Goal: Information Seeking & Learning: Learn about a topic

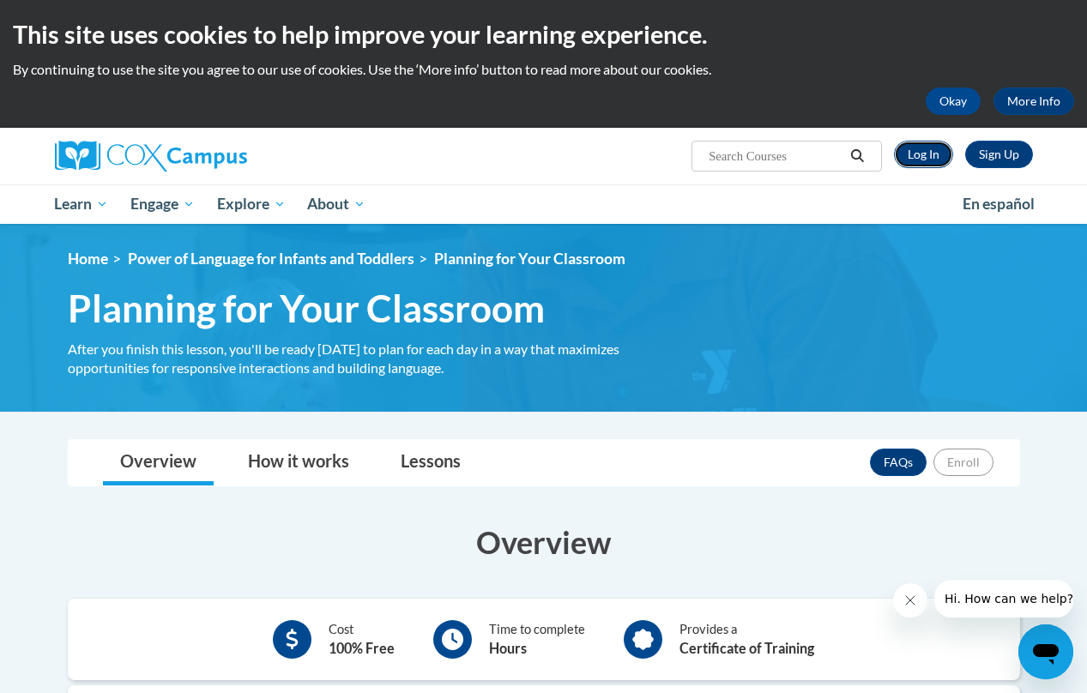
click at [921, 156] on link "Log In" at bounding box center [923, 154] width 59 height 27
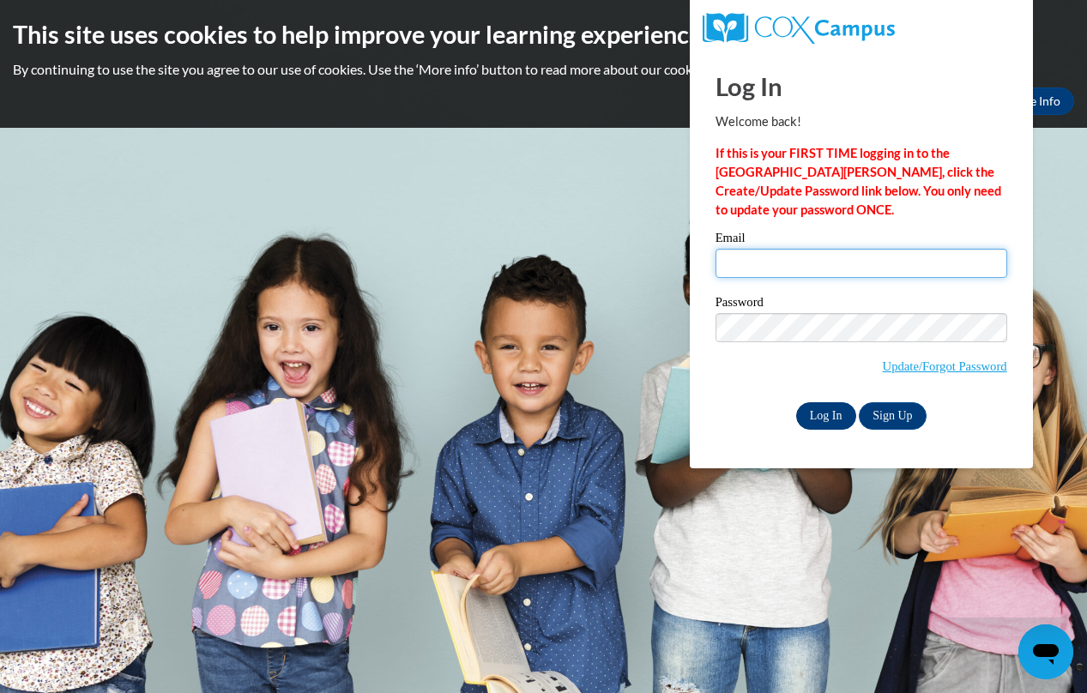
type input "wellman_ashley08@yahoo.com"
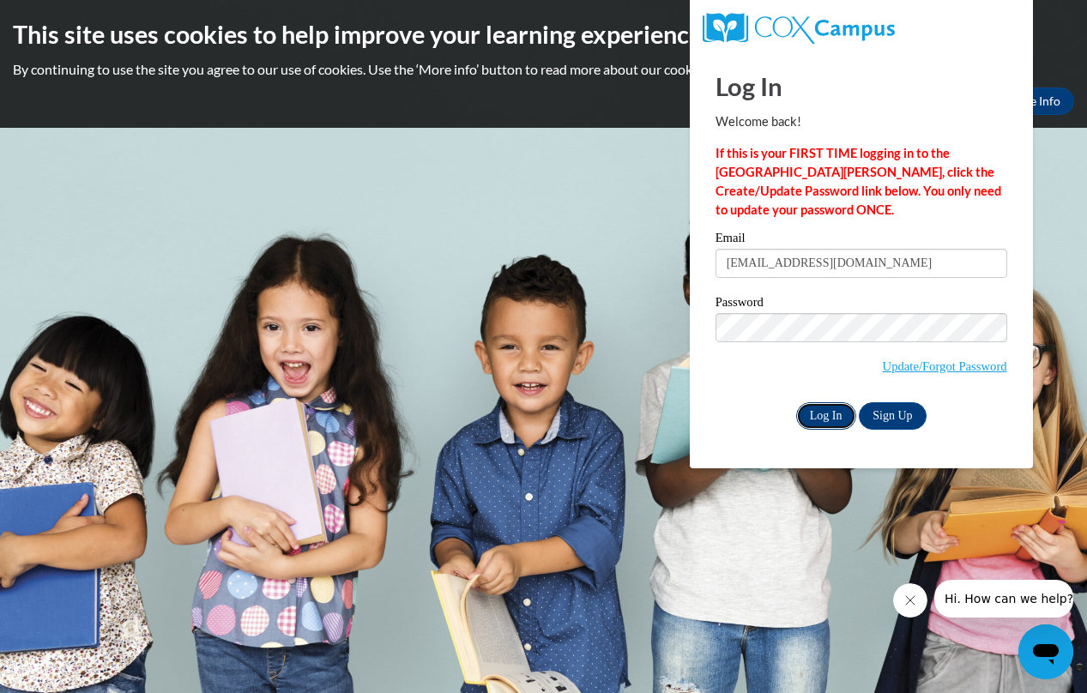
click at [824, 418] on input "Log In" at bounding box center [826, 415] width 60 height 27
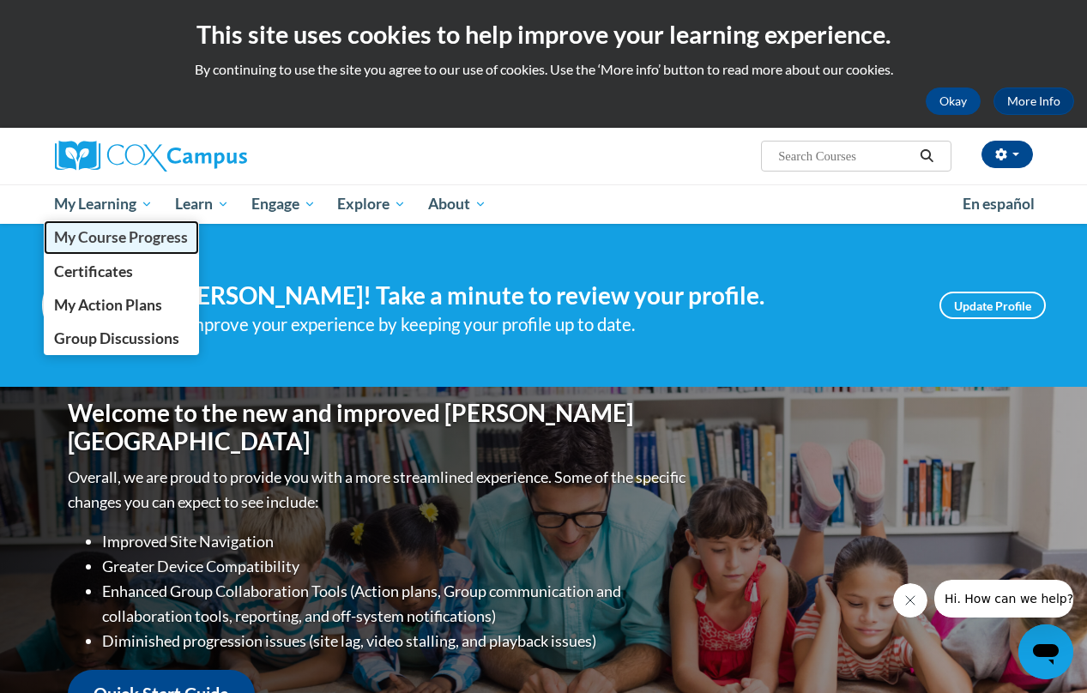
click at [109, 238] on span "My Course Progress" at bounding box center [121, 237] width 134 height 18
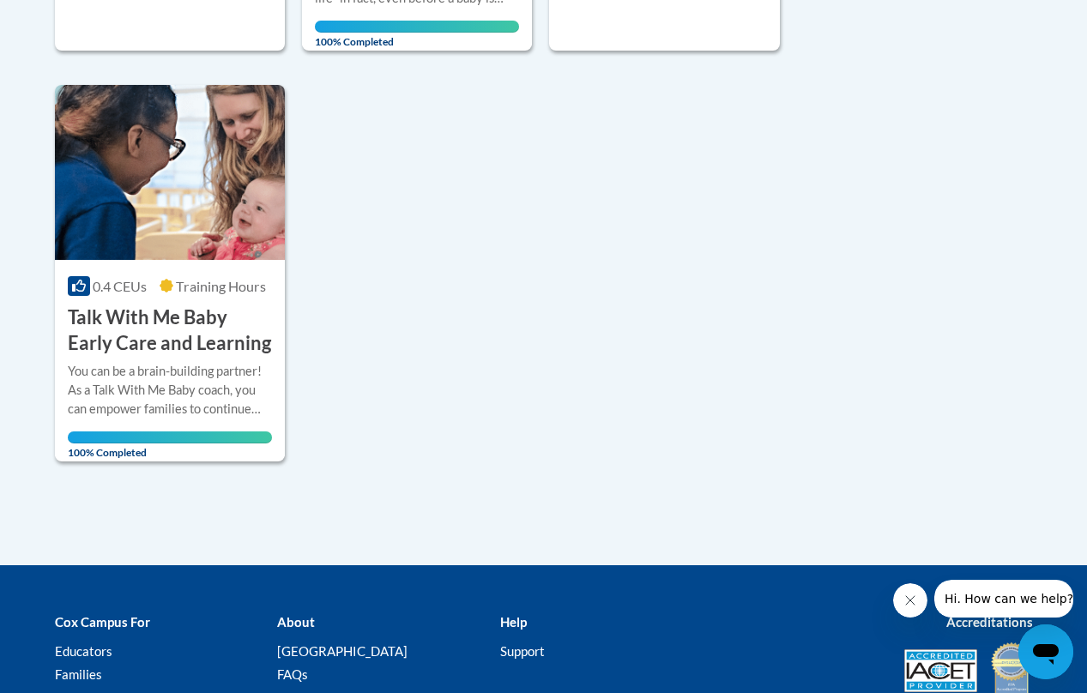
scroll to position [897, 0]
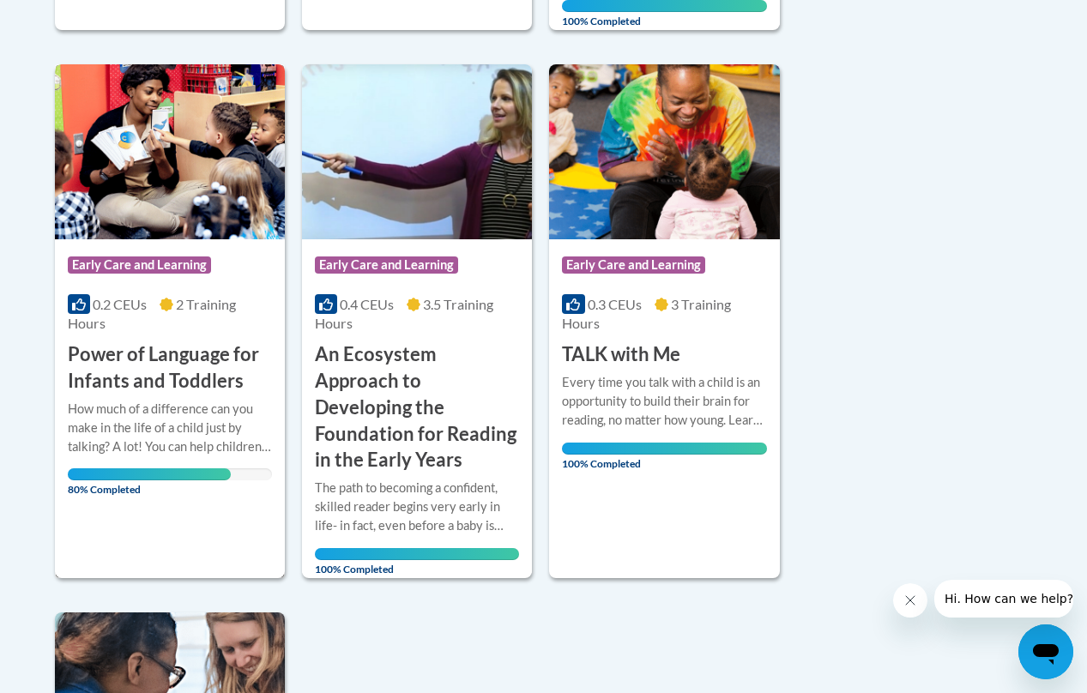
click at [125, 473] on span "80% Completed" at bounding box center [150, 481] width 164 height 27
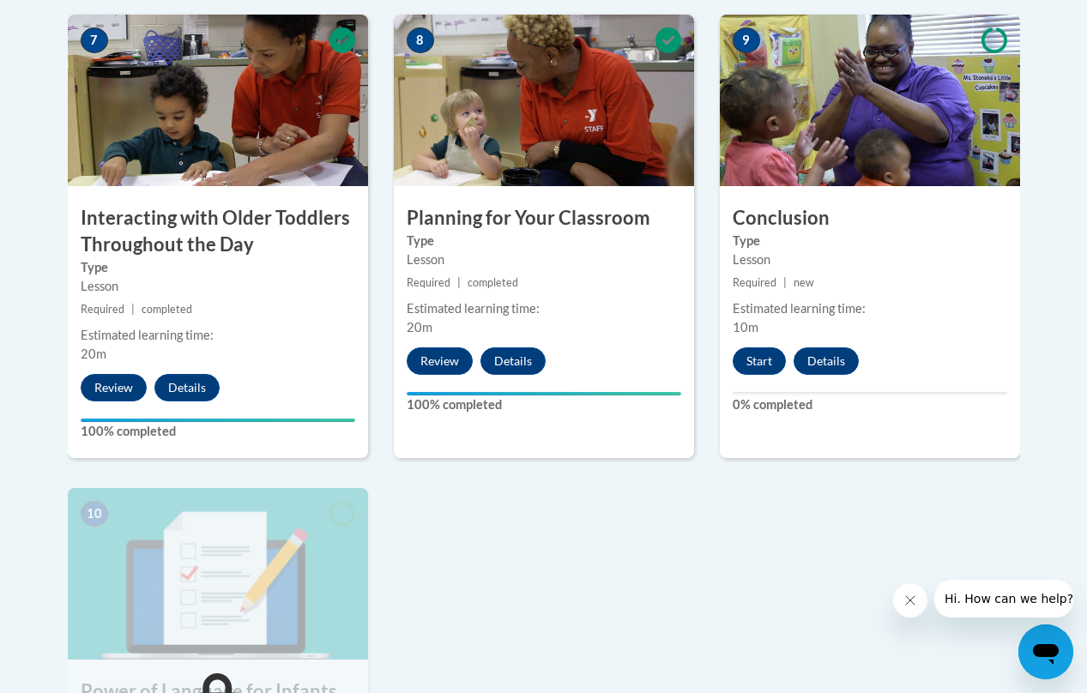
scroll to position [1697, 0]
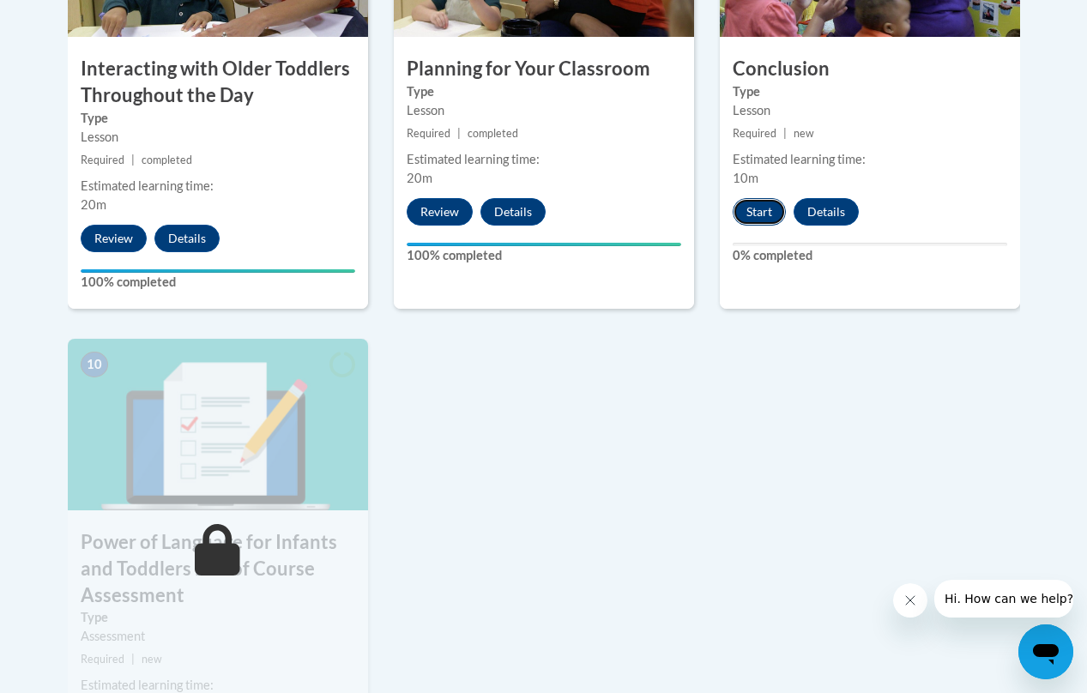
click at [759, 216] on button "Start" at bounding box center [758, 211] width 53 height 27
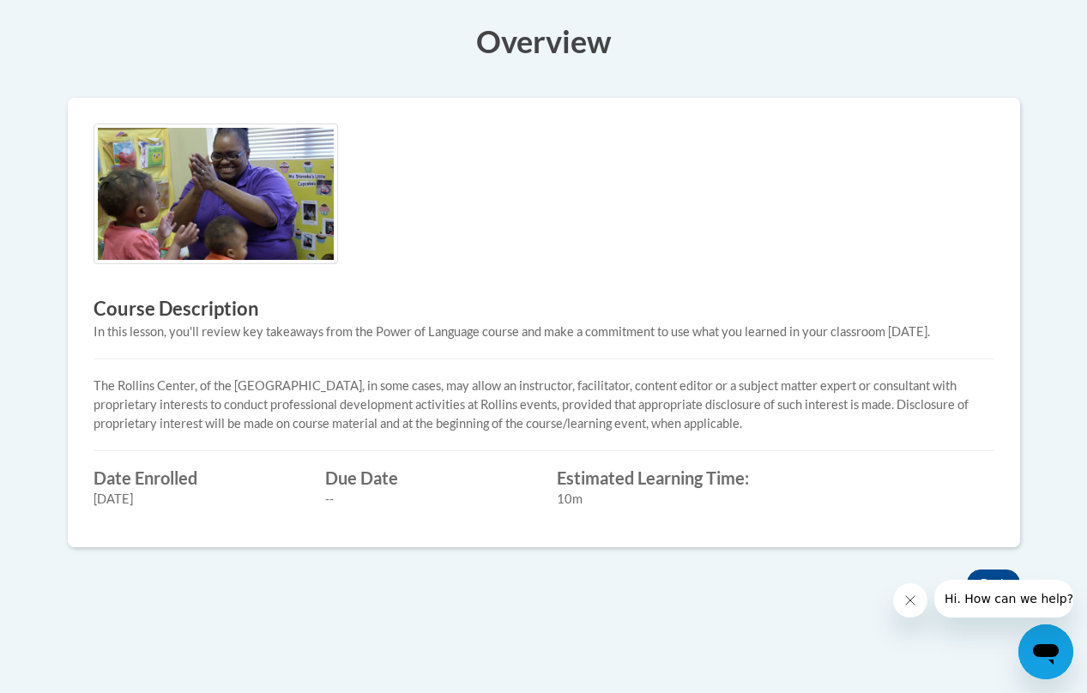
scroll to position [165, 0]
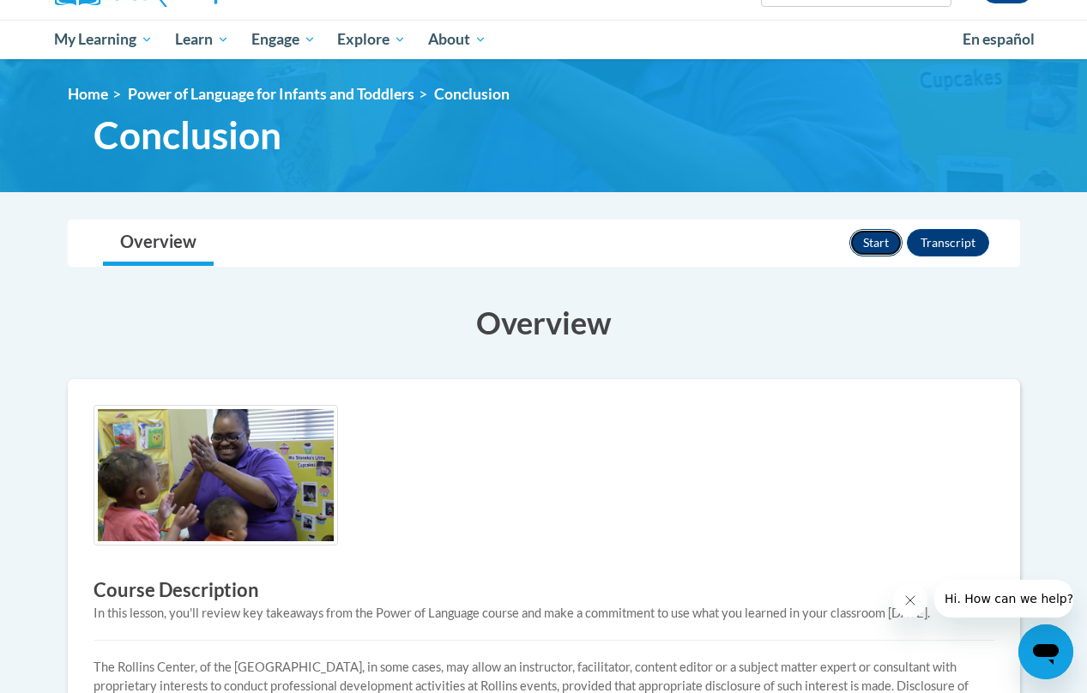
click at [861, 245] on button "Start" at bounding box center [875, 242] width 53 height 27
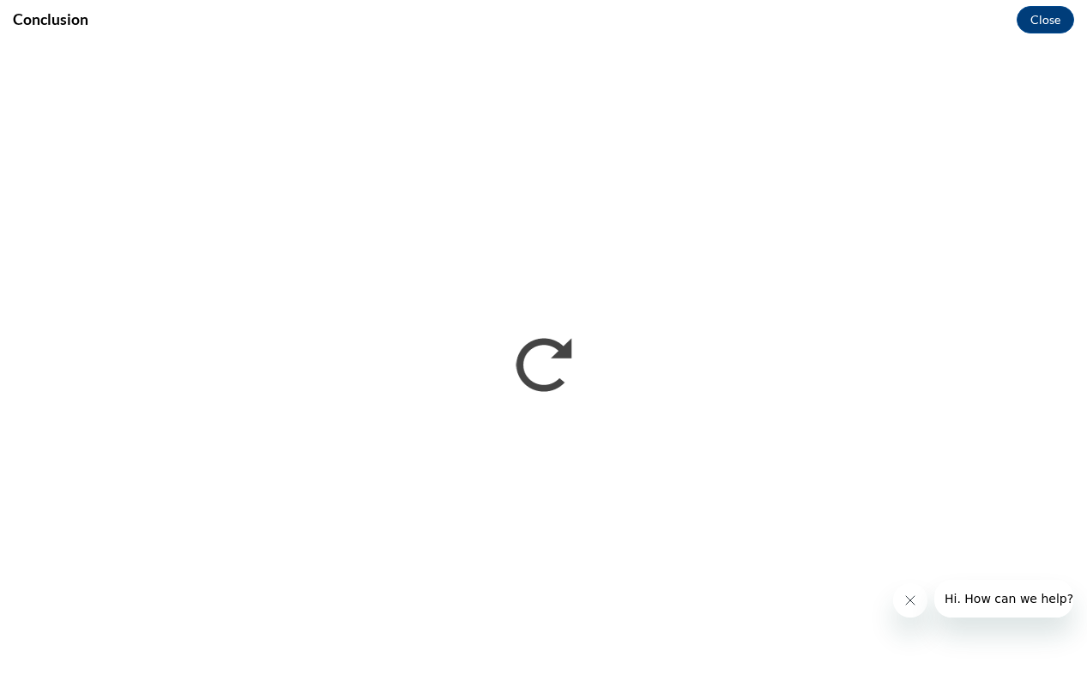
scroll to position [0, 0]
